Goal: Task Accomplishment & Management: Manage account settings

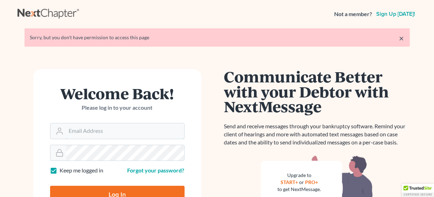
type input "[EMAIL_ADDRESS][DOMAIN_NAME]"
click at [117, 190] on input "Log In" at bounding box center [117, 195] width 134 height 18
type input "Thinking..."
